Goal: Task Accomplishment & Management: Manage account settings

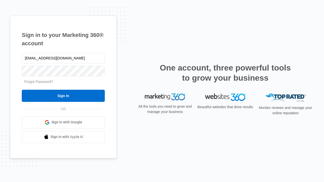
type input "[EMAIL_ADDRESS][DOMAIN_NAME]"
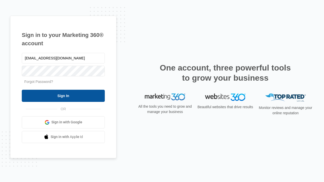
click at [63, 96] on input "Sign In" at bounding box center [63, 96] width 83 height 12
